Goal: Task Accomplishment & Management: Manage account settings

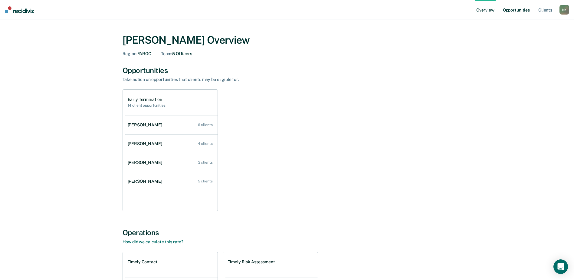
click at [518, 12] on link "Opportunities" at bounding box center [516, 9] width 29 height 19
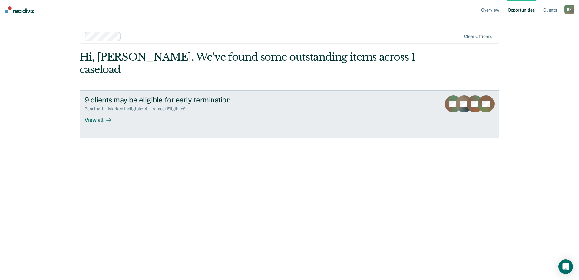
click at [94, 111] on div "View all" at bounding box center [101, 117] width 34 height 12
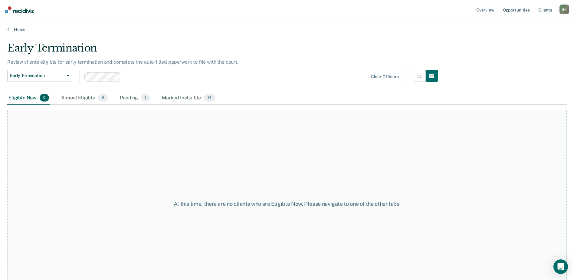
click at [25, 97] on div "Eligible Now 0" at bounding box center [28, 97] width 43 height 13
click at [132, 97] on div "Pending 1" at bounding box center [135, 97] width 32 height 13
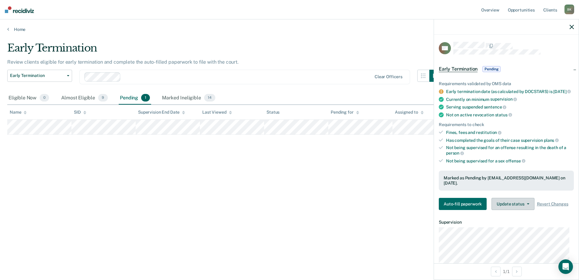
click at [503, 202] on button "Update status" at bounding box center [512, 204] width 43 height 12
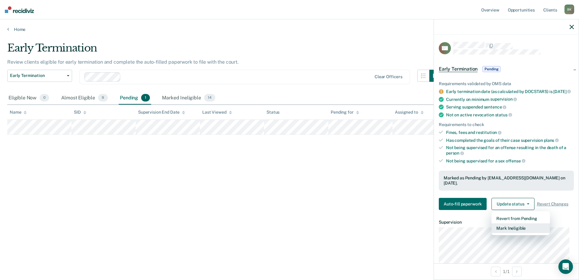
click at [514, 228] on button "Mark Ineligible" at bounding box center [520, 228] width 58 height 10
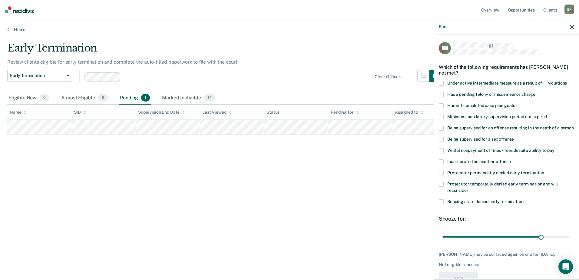
click at [443, 175] on span at bounding box center [440, 172] width 5 height 5
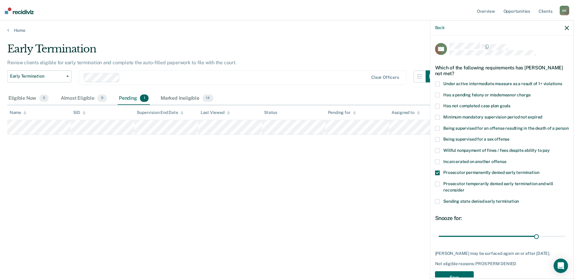
scroll to position [22, 0]
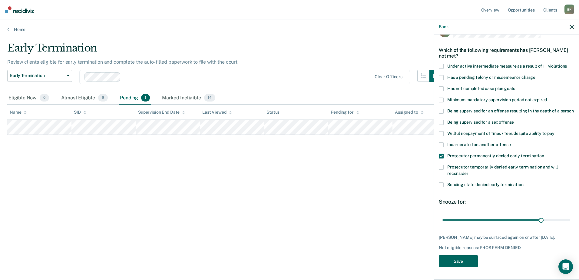
click at [458, 261] on button "Save" at bounding box center [457, 261] width 39 height 12
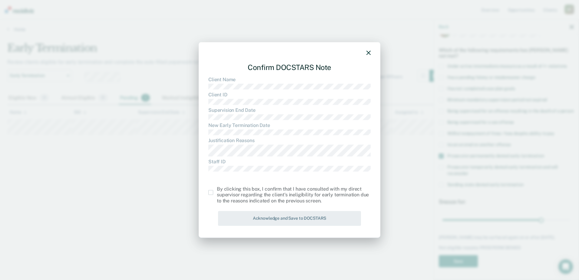
click at [212, 193] on span at bounding box center [210, 192] width 5 height 5
click at [217, 190] on input "checkbox" at bounding box center [217, 190] width 0 height 0
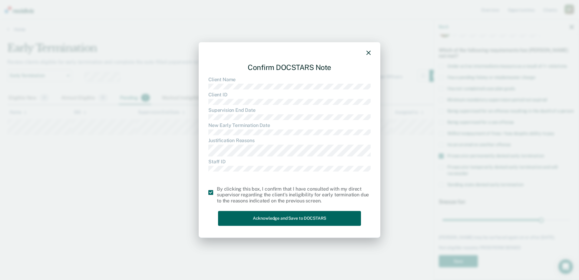
click at [243, 215] on button "Acknowledge and Save to DOCSTARS" at bounding box center [289, 218] width 143 height 15
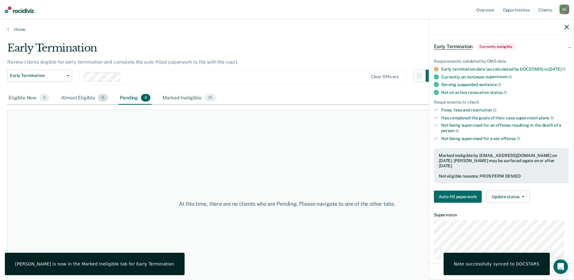
click at [90, 97] on div "Almost Eligible 9" at bounding box center [84, 97] width 49 height 13
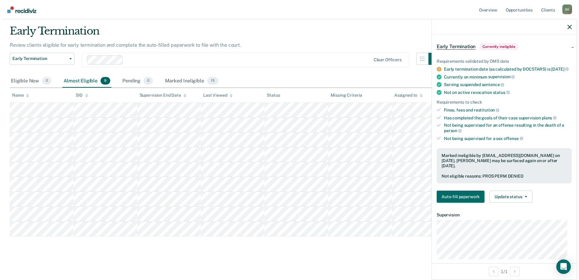
scroll to position [30, 0]
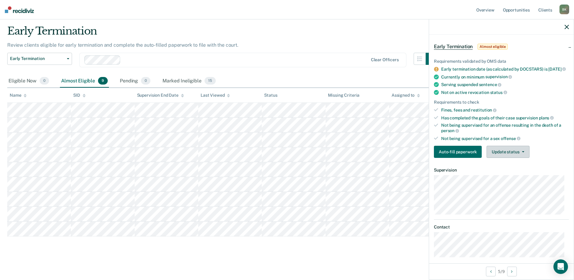
click at [500, 157] on button "Update status" at bounding box center [508, 152] width 43 height 12
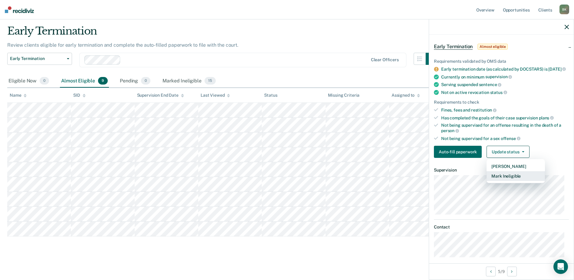
click at [501, 180] on button "Mark Ineligible" at bounding box center [516, 176] width 58 height 10
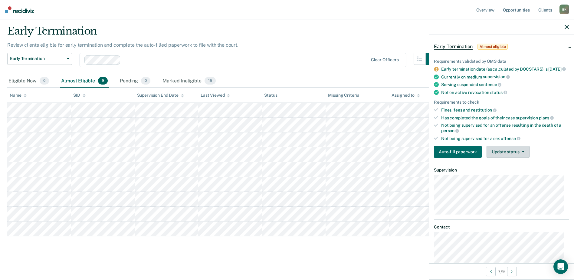
click at [506, 153] on button "Update status" at bounding box center [508, 152] width 43 height 12
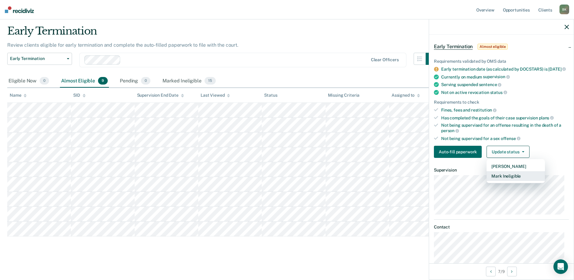
click at [505, 180] on button "Mark Ineligible" at bounding box center [516, 176] width 58 height 10
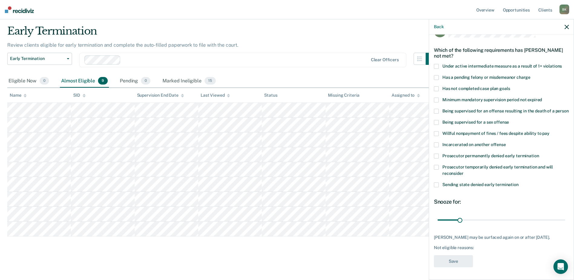
click at [436, 75] on span at bounding box center [436, 77] width 5 height 5
drag, startPoint x: 459, startPoint y: 219, endPoint x: 482, endPoint y: 220, distance: 23.0
type input "64"
click at [482, 220] on input "range" at bounding box center [502, 219] width 128 height 11
click at [465, 267] on button "Save" at bounding box center [453, 261] width 39 height 12
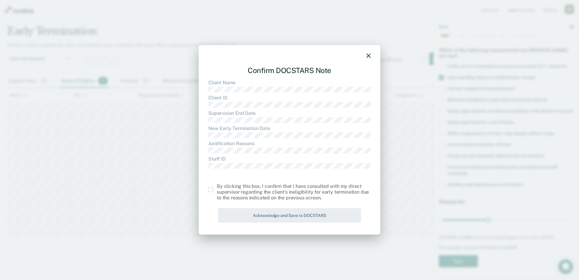
click at [209, 188] on span at bounding box center [210, 189] width 5 height 5
click at [217, 187] on input "checkbox" at bounding box center [217, 187] width 0 height 0
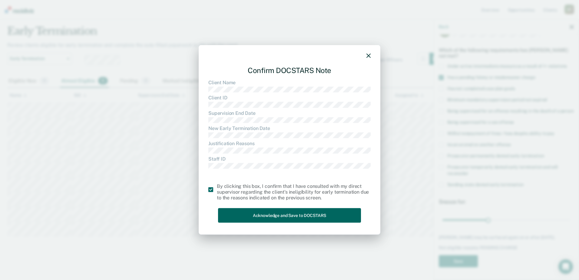
click at [235, 213] on button "Acknowledge and Save to DOCSTARS" at bounding box center [289, 215] width 143 height 15
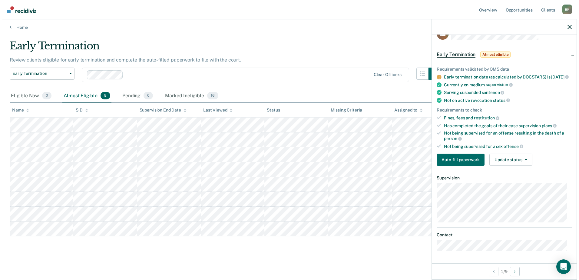
scroll to position [19, 0]
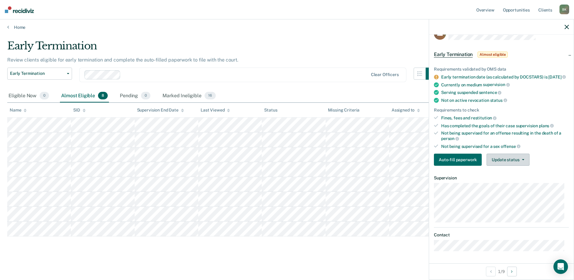
click at [505, 161] on button "Update status" at bounding box center [508, 159] width 43 height 12
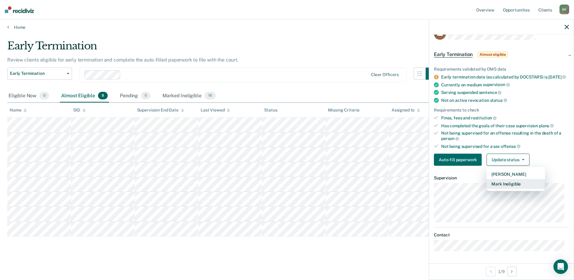
click at [504, 184] on button "Mark Ineligible" at bounding box center [516, 184] width 58 height 10
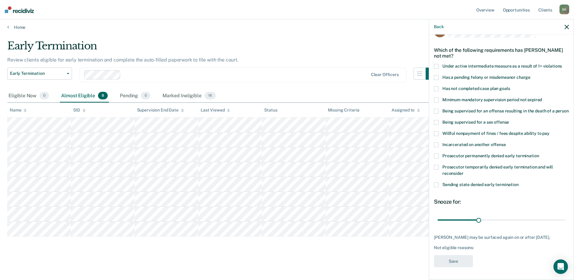
click at [437, 75] on span at bounding box center [436, 77] width 5 height 5
drag, startPoint x: 475, startPoint y: 222, endPoint x: 500, endPoint y: 225, distance: 24.4
click at [500, 225] on input "range" at bounding box center [502, 219] width 128 height 11
drag, startPoint x: 500, startPoint y: 224, endPoint x: 516, endPoint y: 223, distance: 16.6
type input "60"
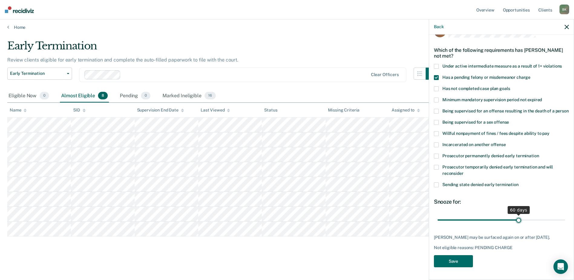
click at [516, 223] on input "range" at bounding box center [502, 219] width 128 height 11
click at [461, 267] on button "Save" at bounding box center [453, 261] width 39 height 12
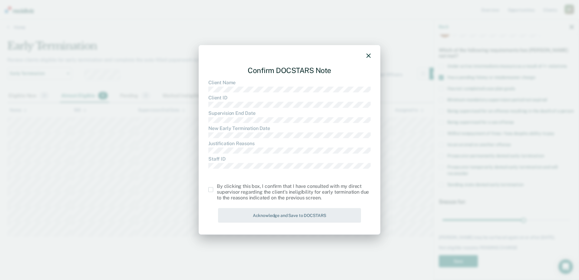
click at [211, 189] on span at bounding box center [210, 189] width 5 height 5
click at [217, 187] on input "checkbox" at bounding box center [217, 187] width 0 height 0
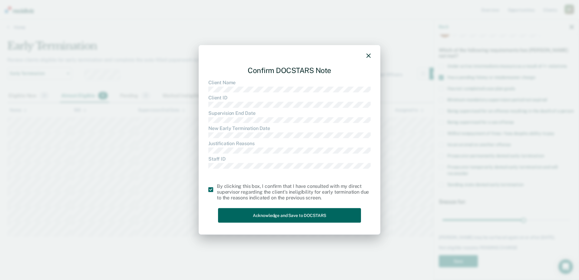
click at [235, 215] on button "Acknowledge and Save to DOCSTARS" at bounding box center [289, 215] width 143 height 15
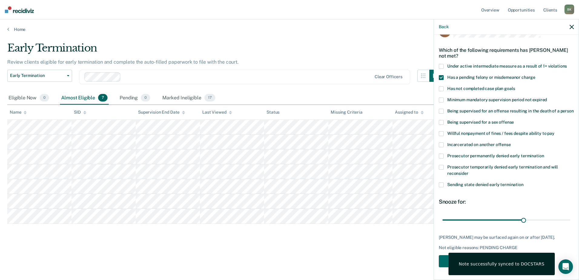
scroll to position [9, 0]
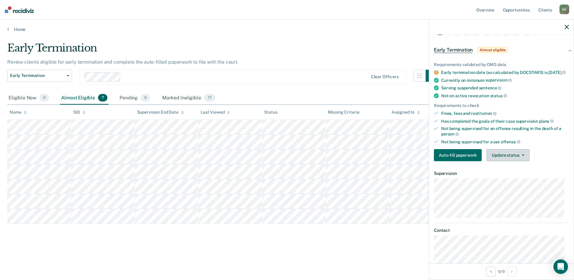
click at [503, 159] on button "Update status" at bounding box center [508, 155] width 43 height 12
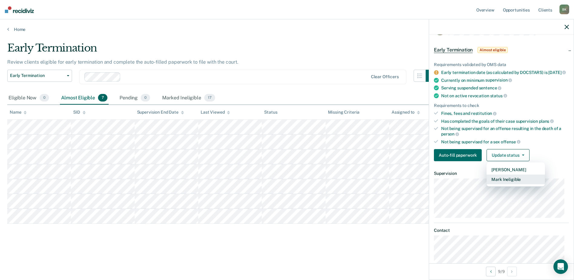
click at [499, 183] on button "Mark Ineligible" at bounding box center [516, 179] width 58 height 10
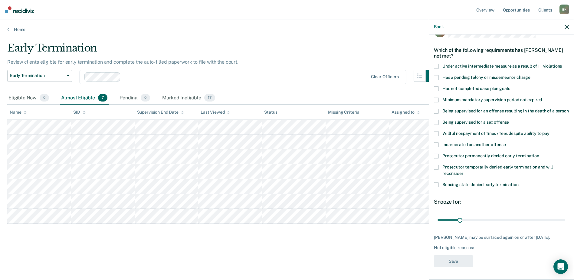
click at [436, 86] on span at bounding box center [436, 88] width 5 height 5
drag, startPoint x: 458, startPoint y: 224, endPoint x: 480, endPoint y: 224, distance: 21.5
type input "61"
click at [480, 224] on input "range" at bounding box center [502, 219] width 128 height 11
click at [435, 75] on span at bounding box center [436, 77] width 5 height 5
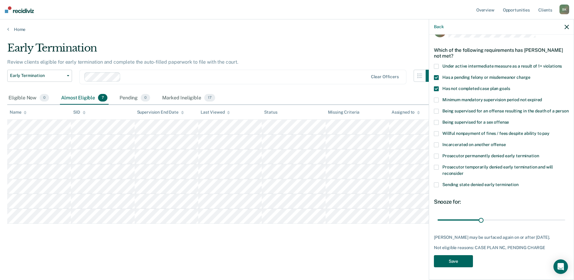
click at [454, 267] on button "Save" at bounding box center [453, 261] width 39 height 12
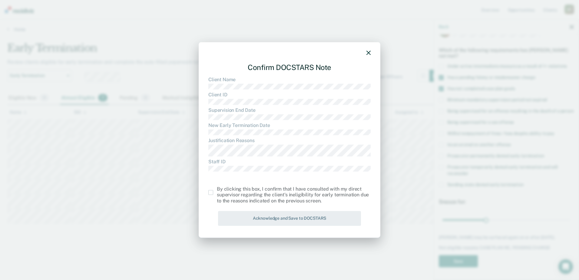
click at [211, 190] on span at bounding box center [210, 192] width 5 height 5
click at [217, 190] on input "checkbox" at bounding box center [217, 190] width 0 height 0
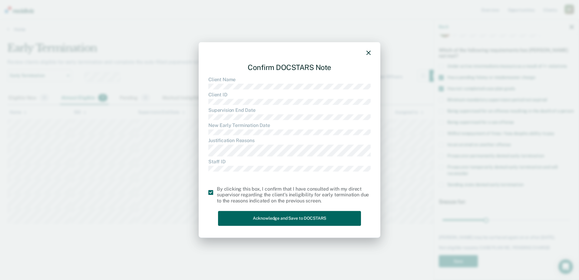
click at [239, 214] on button "Acknowledge and Save to DOCSTARS" at bounding box center [289, 218] width 143 height 15
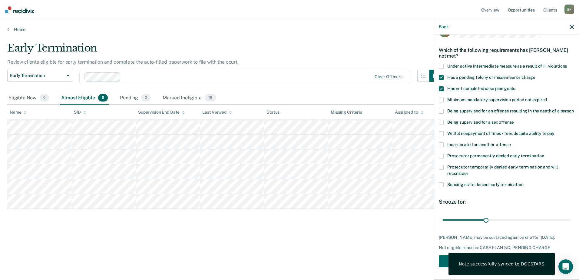
scroll to position [0, 0]
